Goal: Transaction & Acquisition: Purchase product/service

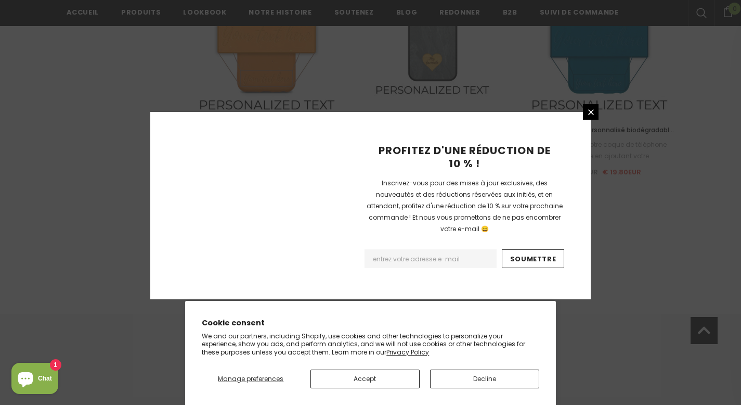
scroll to position [1239, 0]
